Goal: Check status: Check status

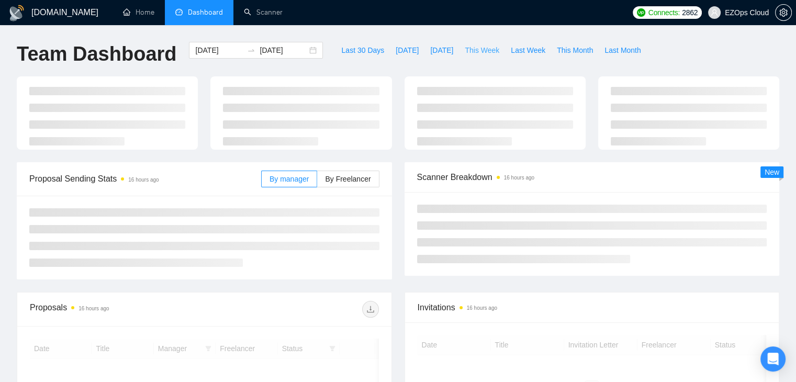
click at [483, 51] on span "This Week" at bounding box center [482, 50] width 35 height 12
type input "[DATE]"
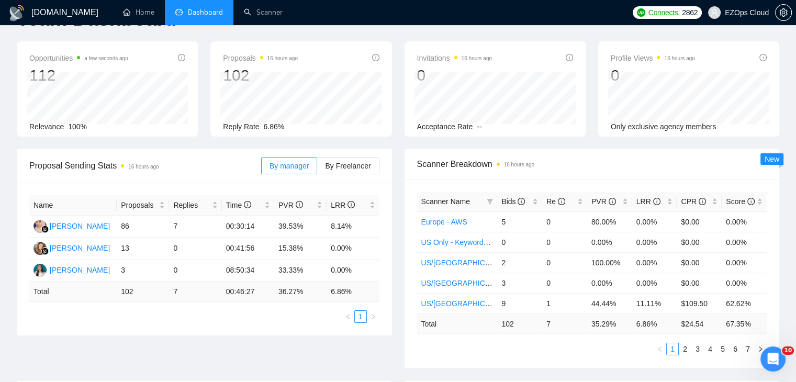
scroll to position [105, 0]
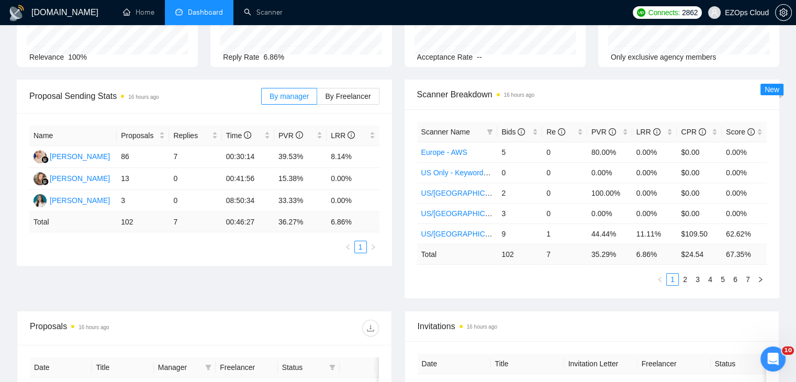
click at [400, 264] on div "Scanner Breakdown 16 hours ago Scanner Name Bids Re PVR LRR CPR Score Europe - …" at bounding box center [592, 189] width 388 height 219
click at [398, 203] on div "Scanner Breakdown 16 hours ago Scanner Name Bids Re PVR LRR CPR Score Europe - …" at bounding box center [592, 189] width 388 height 219
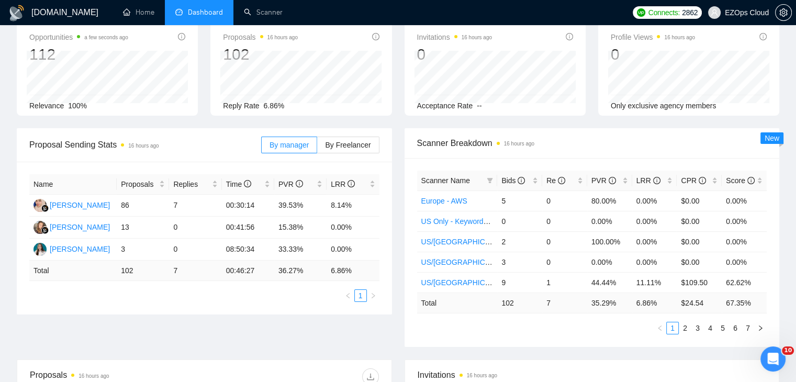
scroll to position [0, 0]
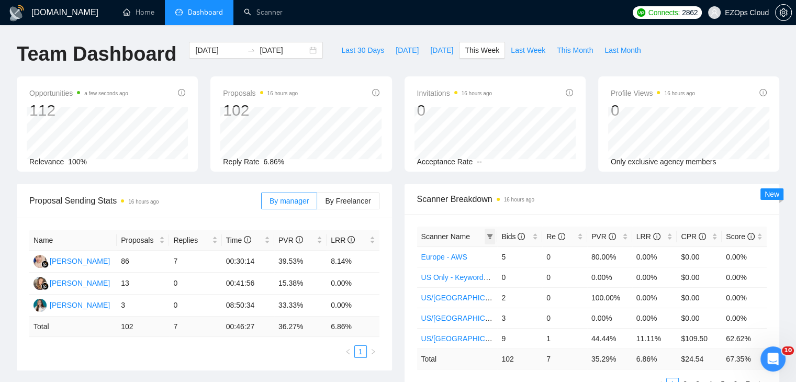
click at [495, 237] on span at bounding box center [490, 237] width 10 height 16
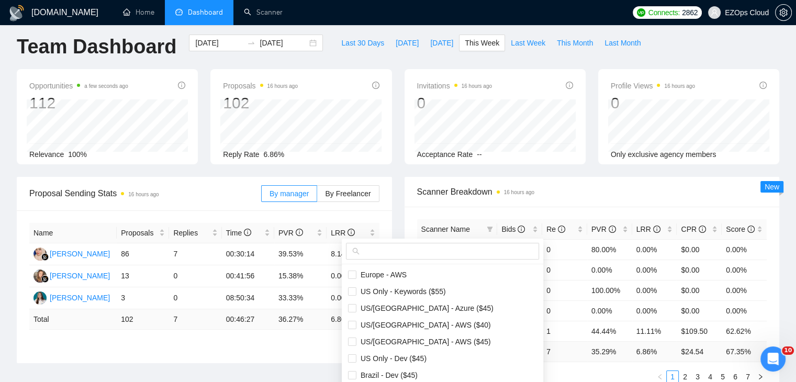
scroll to position [105, 0]
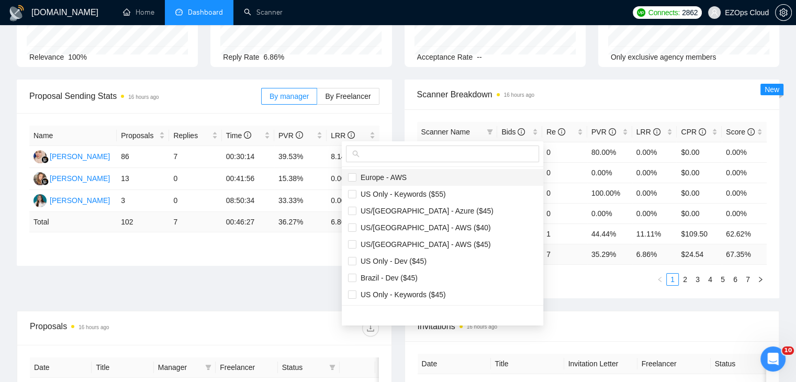
click at [438, 180] on span "Europe - AWS" at bounding box center [442, 178] width 189 height 12
checkbox input "true"
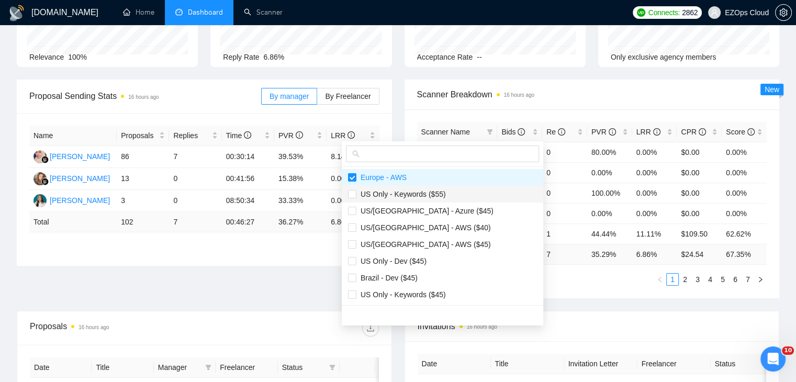
click at [443, 193] on span "US Only - Keywords ($55)" at bounding box center [442, 194] width 189 height 12
checkbox input "true"
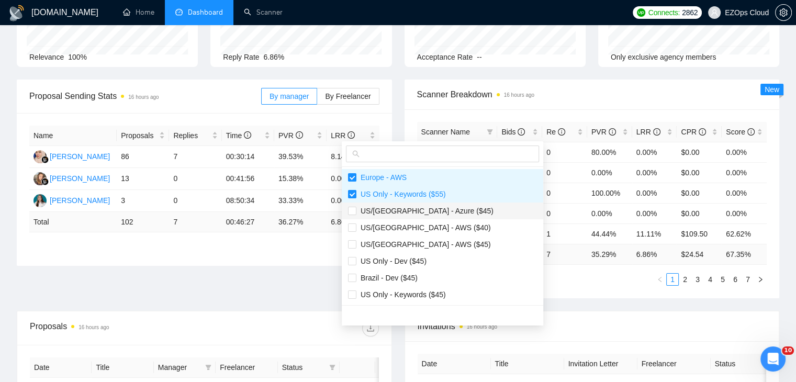
click at [445, 209] on span "US/[GEOGRAPHIC_DATA] - Azure ($45)" at bounding box center [442, 211] width 189 height 12
checkbox input "true"
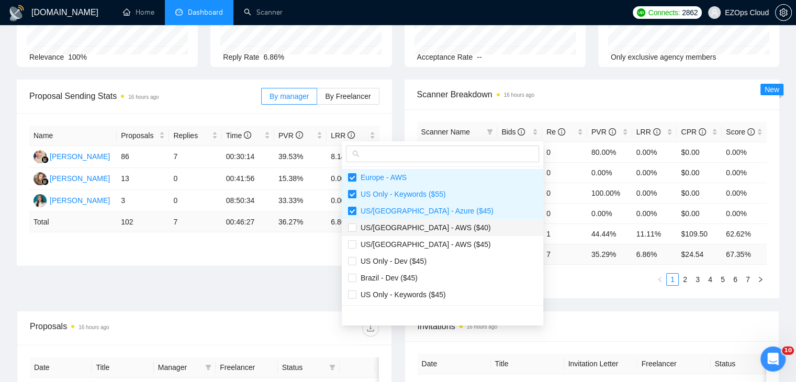
click at [445, 223] on span "US/[GEOGRAPHIC_DATA] - AWS ($40)" at bounding box center [442, 228] width 189 height 12
checkbox input "true"
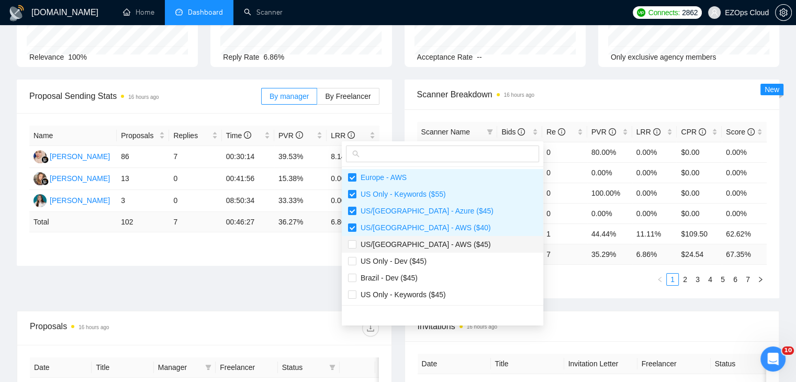
click at [445, 242] on span "US/[GEOGRAPHIC_DATA] - AWS ($45)" at bounding box center [442, 245] width 189 height 12
checkbox input "true"
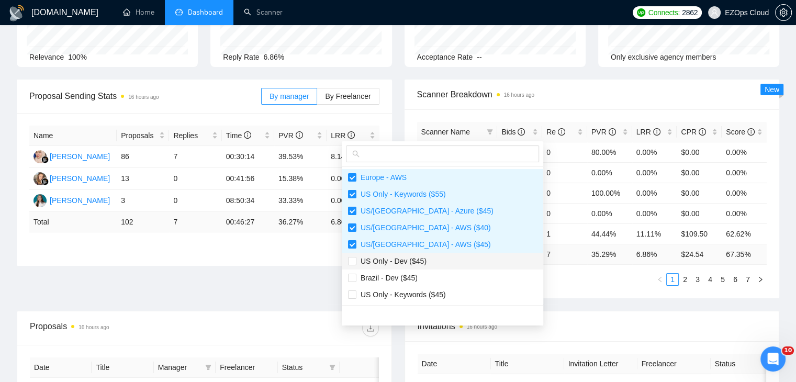
click at [439, 259] on span "US Only - Dev ($45)" at bounding box center [442, 261] width 189 height 12
checkbox input "true"
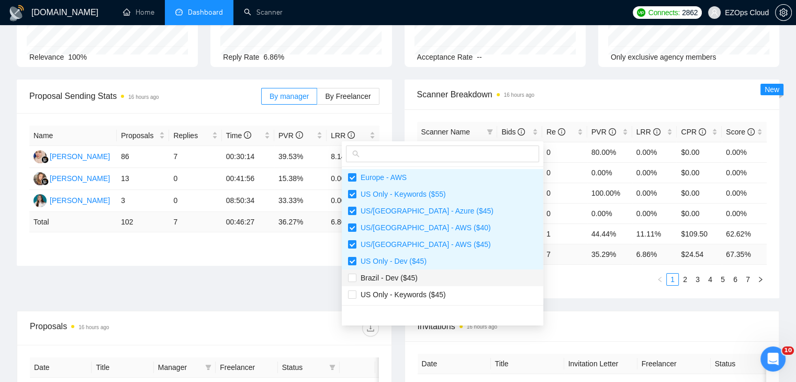
click at [439, 275] on span "Brazil - Dev ($45)" at bounding box center [442, 278] width 189 height 12
checkbox input "true"
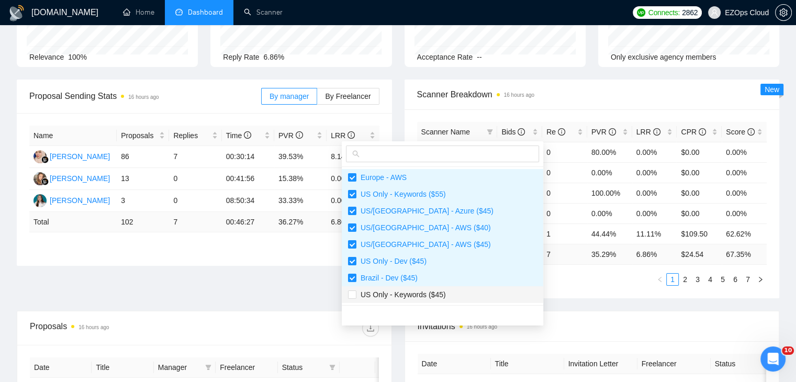
click at [443, 294] on span "US Only - Keywords ($45)" at bounding box center [442, 295] width 189 height 12
checkbox input "true"
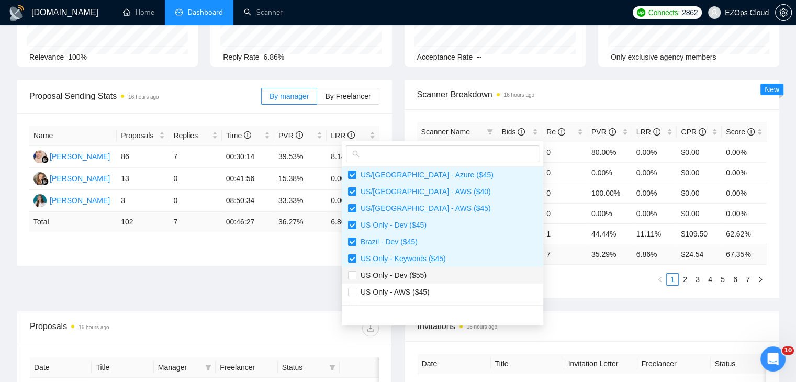
scroll to position [52, 0]
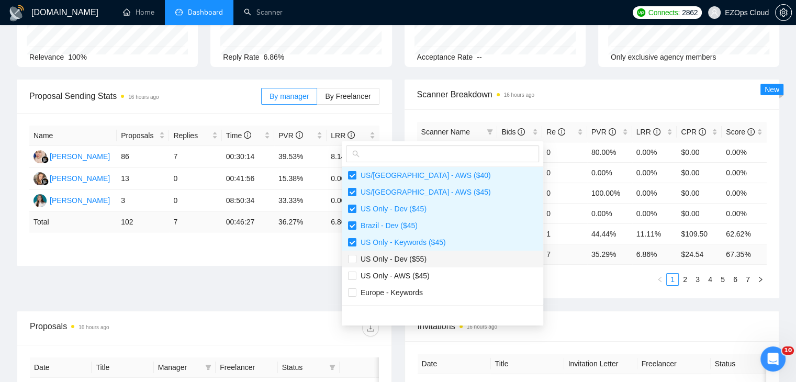
click at [432, 263] on span "US Only - Dev ($55)" at bounding box center [442, 259] width 189 height 12
checkbox input "true"
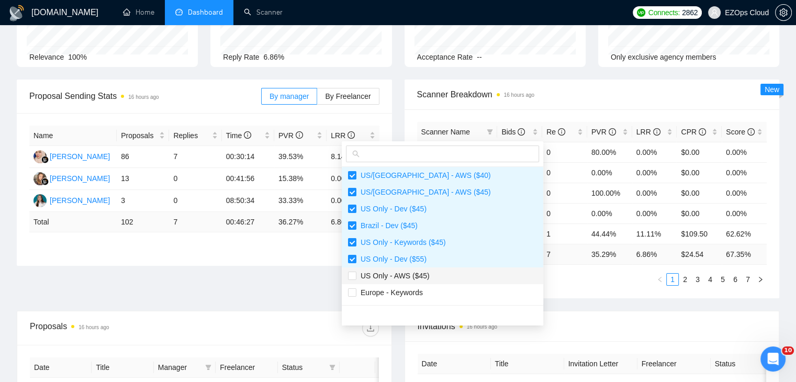
click at [430, 278] on span "US Only - AWS ($45)" at bounding box center [442, 276] width 189 height 12
checkbox input "true"
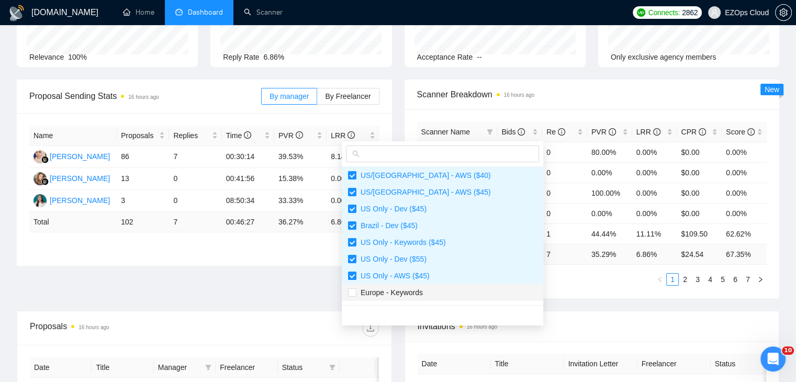
click at [431, 289] on span "Europe - Keywords" at bounding box center [442, 293] width 189 height 12
checkbox input "true"
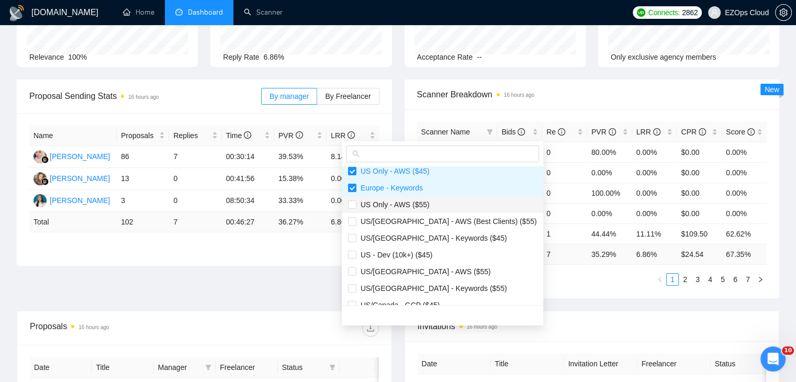
click at [404, 201] on span "US Only - AWS ($55)" at bounding box center [392, 204] width 73 height 8
checkbox input "true"
click at [426, 218] on span "US/[GEOGRAPHIC_DATA] - AWS (Best Clients) ($55)" at bounding box center [446, 221] width 181 height 8
checkbox input "true"
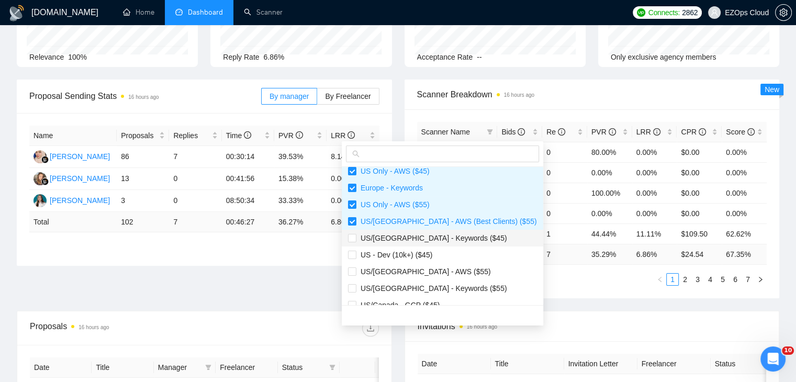
click at [430, 235] on span "US/[GEOGRAPHIC_DATA] - Keywords ($45)" at bounding box center [431, 238] width 151 height 8
checkbox input "true"
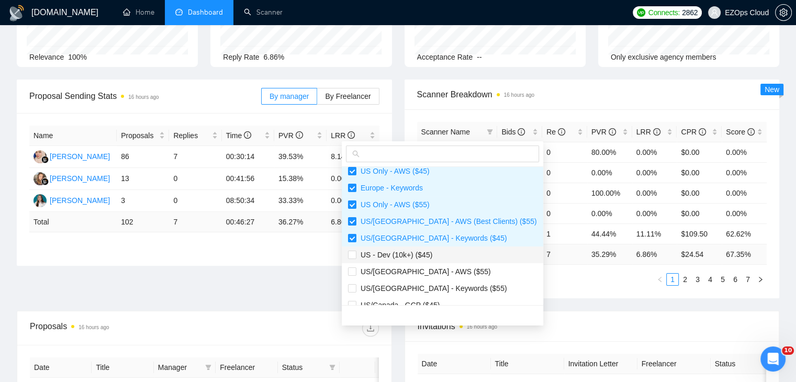
click at [432, 251] on span "US - Dev (10k+) ($45)" at bounding box center [442, 255] width 189 height 12
checkbox input "true"
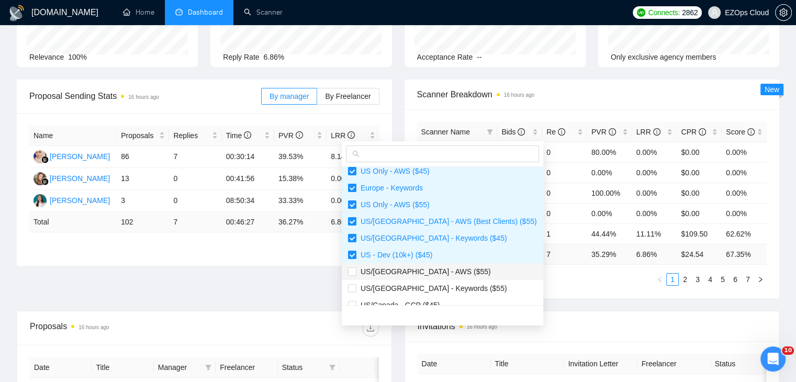
click at [435, 270] on span "US/[GEOGRAPHIC_DATA] - AWS ($55)" at bounding box center [423, 271] width 135 height 8
checkbox input "true"
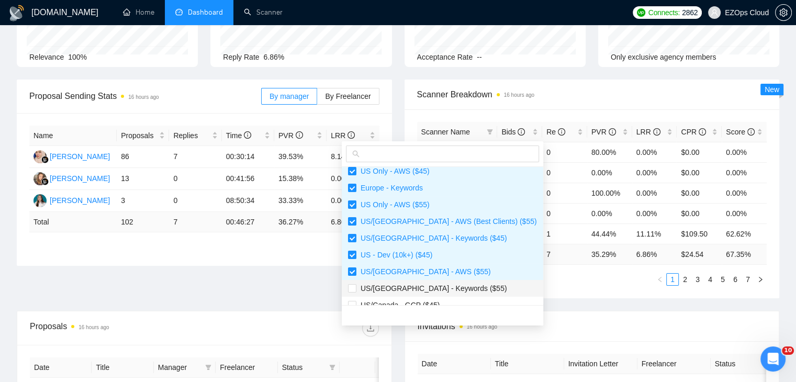
click at [441, 286] on span "US/[GEOGRAPHIC_DATA] - Keywords ($55)" at bounding box center [431, 288] width 151 height 8
checkbox input "true"
click at [444, 299] on span "US/Canada - GCP ($45)" at bounding box center [442, 305] width 189 height 12
checkbox input "true"
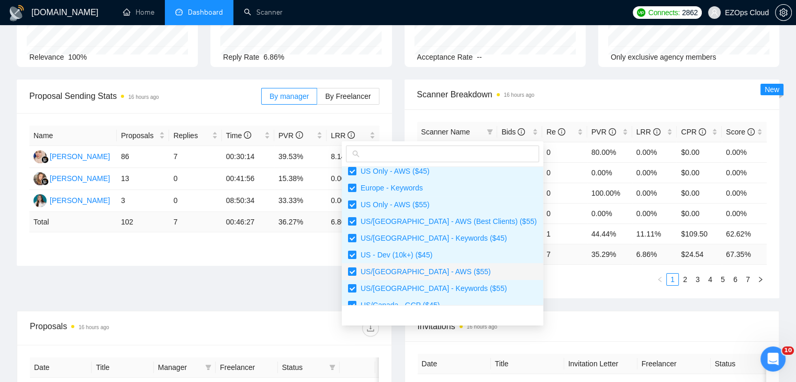
scroll to position [262, 0]
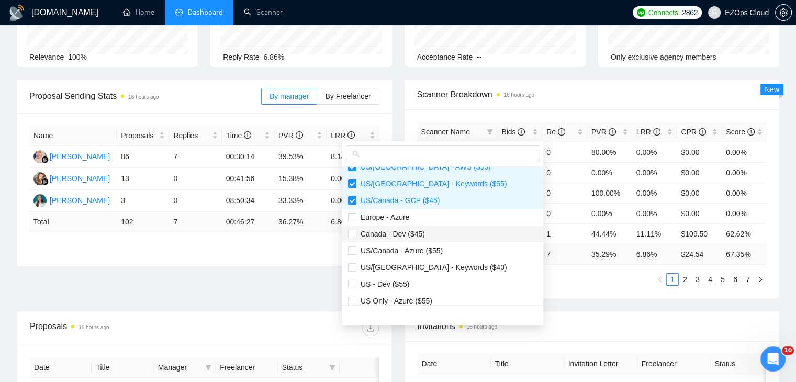
click at [420, 226] on li "Canada - Dev ($45)" at bounding box center [443, 234] width 202 height 17
checkbox input "true"
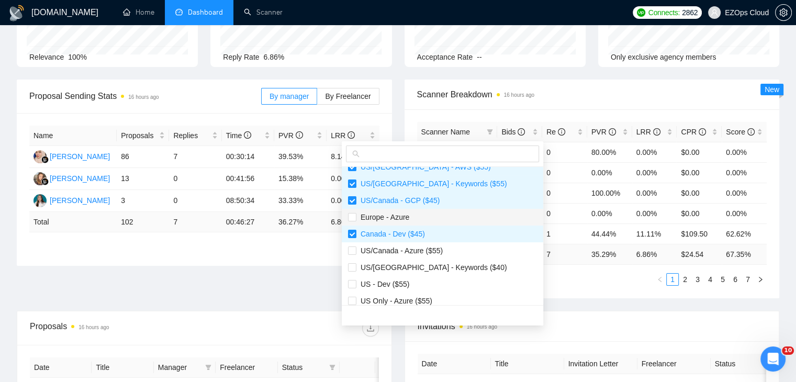
click at [411, 214] on span "Europe - Azure" at bounding box center [442, 217] width 189 height 12
checkbox input "true"
click at [435, 248] on span "US/Canada - Azure ($55)" at bounding box center [399, 251] width 86 height 8
checkbox input "true"
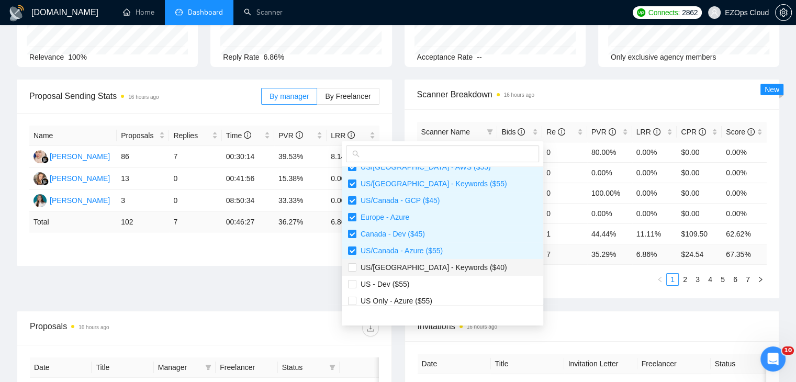
click at [440, 268] on span "US/[GEOGRAPHIC_DATA] - Keywords ($40)" at bounding box center [431, 267] width 151 height 8
checkbox input "true"
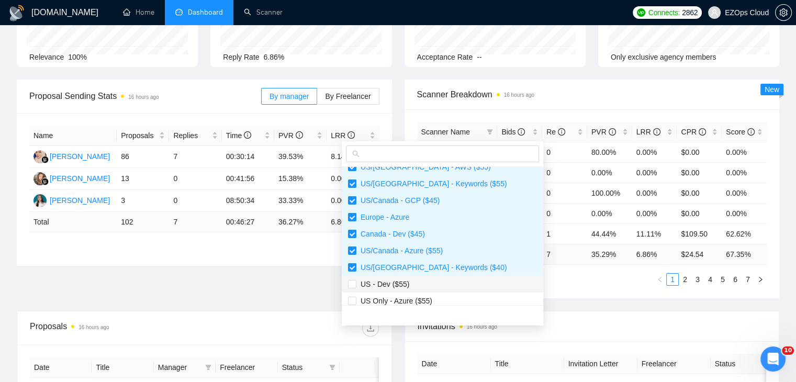
click at [435, 287] on span "US - Dev ($55)" at bounding box center [442, 284] width 189 height 12
checkbox input "true"
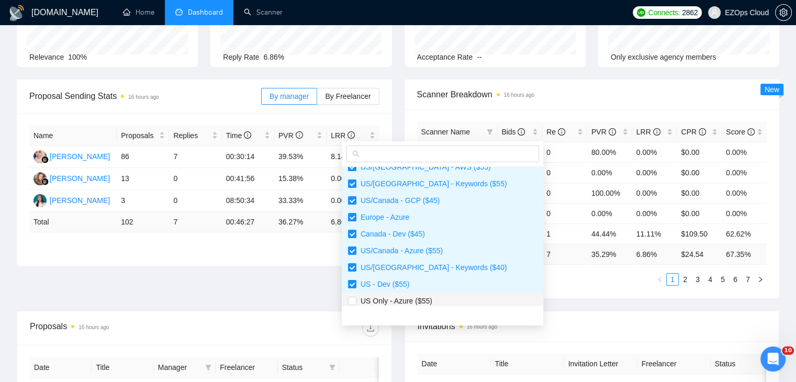
click at [438, 297] on span "US Only - Azure ($55)" at bounding box center [442, 301] width 189 height 12
checkbox input "true"
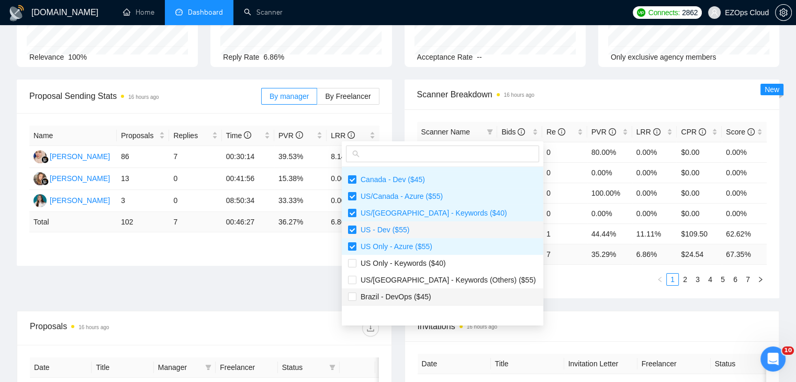
scroll to position [366, 0]
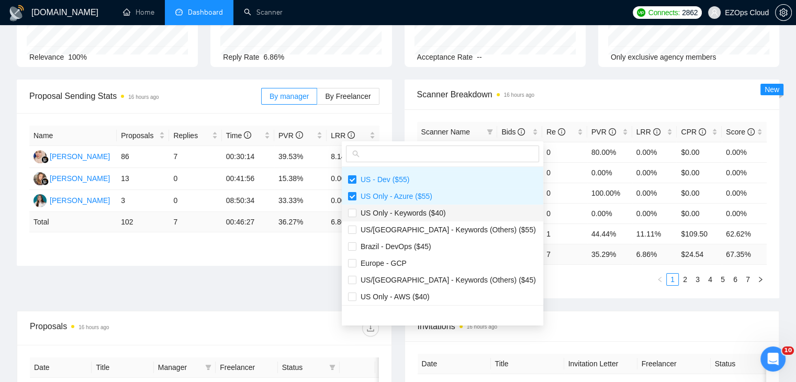
click at [416, 211] on span "US Only - Keywords ($40)" at bounding box center [401, 213] width 90 height 8
checkbox input "true"
click at [432, 226] on span "US/[GEOGRAPHIC_DATA] - Keywords (Others) ($55)" at bounding box center [446, 230] width 180 height 8
checkbox input "true"
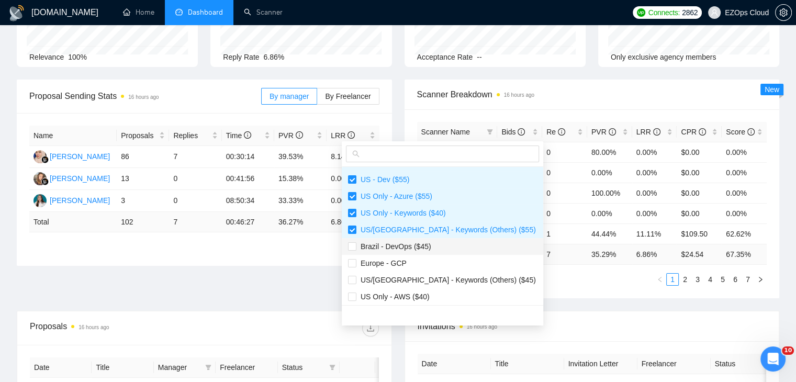
click at [429, 244] on span "Brazil - DevOps ($45)" at bounding box center [442, 247] width 189 height 12
checkbox input "true"
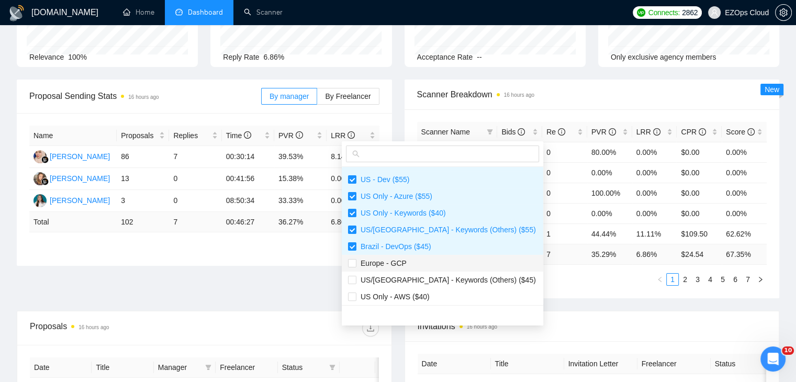
click at [427, 261] on span "Europe - GCP" at bounding box center [442, 264] width 189 height 12
checkbox input "true"
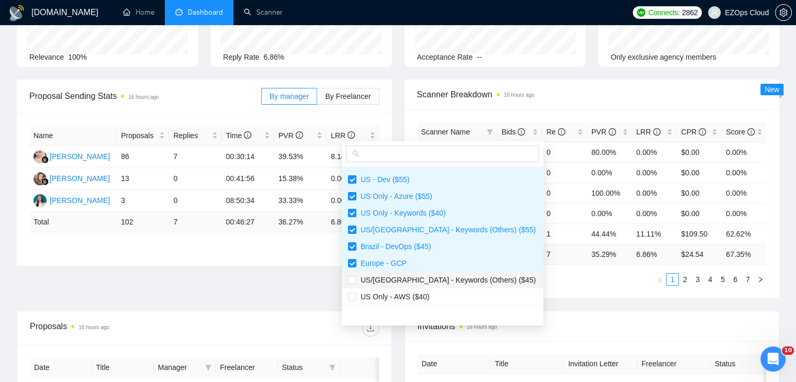
click at [431, 278] on span "US/[GEOGRAPHIC_DATA] - Keywords (Others) ($45)" at bounding box center [446, 280] width 180 height 8
checkbox input "true"
click at [428, 294] on span "US Only - AWS ($40)" at bounding box center [442, 297] width 189 height 12
checkbox input "true"
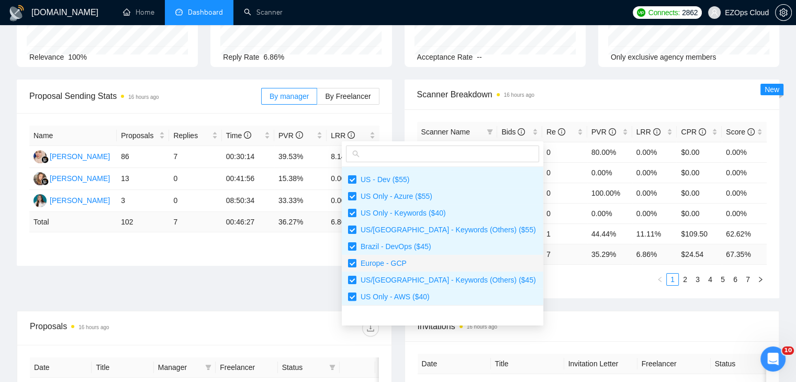
scroll to position [402, 0]
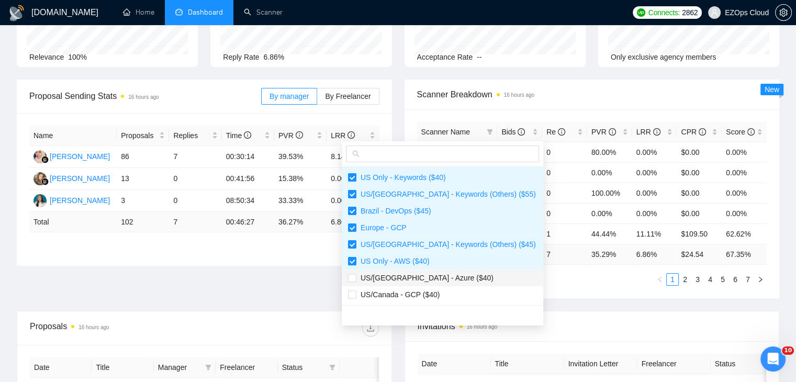
click at [429, 279] on span "US/[GEOGRAPHIC_DATA] - Azure ($40)" at bounding box center [424, 278] width 137 height 8
checkbox input "true"
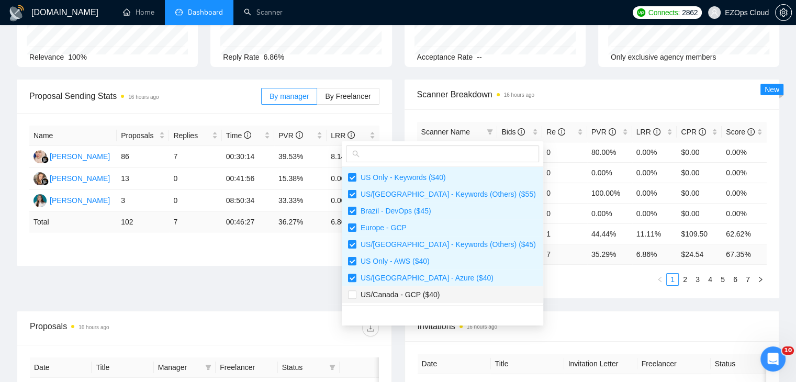
click at [440, 294] on span "US/Canada - GCP ($40)" at bounding box center [442, 295] width 189 height 12
checkbox input "true"
click at [531, 290] on div "Scanner Name Bids Re PVR LRR CPR Score Europe - AWS 5 0 80.00% 0.00% $0.00 0.00…" at bounding box center [592, 203] width 375 height 189
